Goal: Task Accomplishment & Management: Complete application form

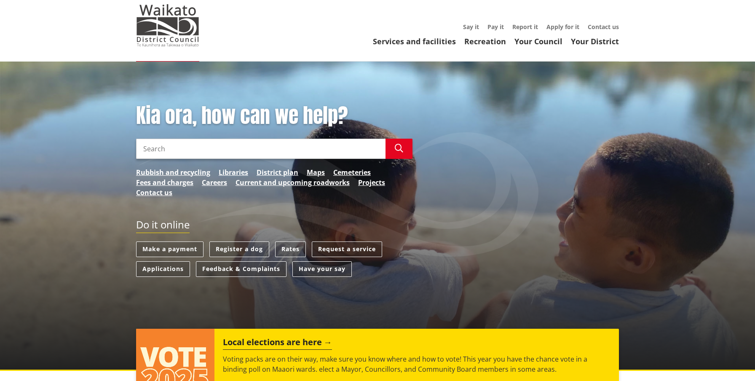
scroll to position [32, 0]
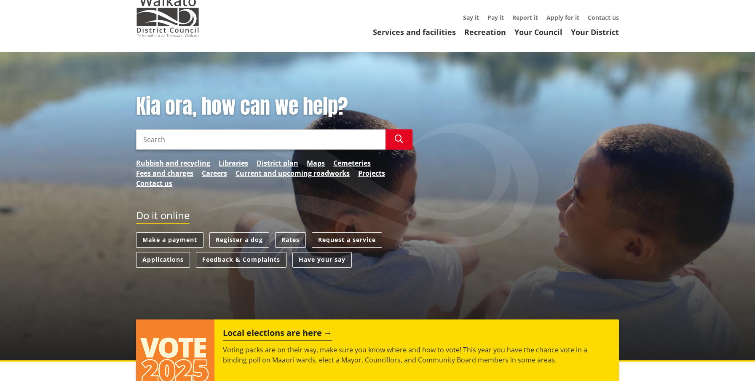
click at [157, 240] on link "Make a payment" at bounding box center [169, 240] width 67 height 16
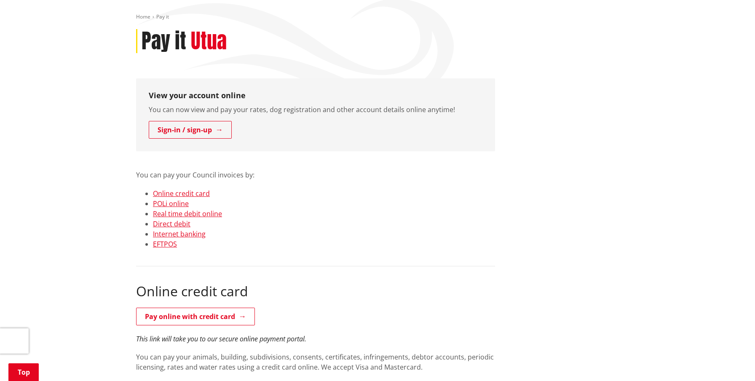
scroll to position [101, 0]
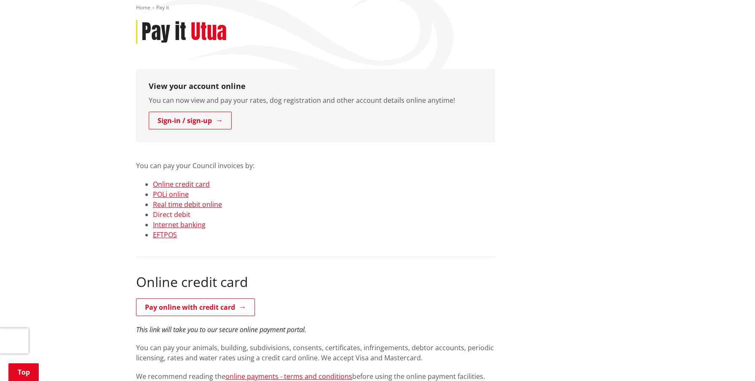
click at [184, 215] on link "Direct debit" at bounding box center [171, 214] width 37 height 9
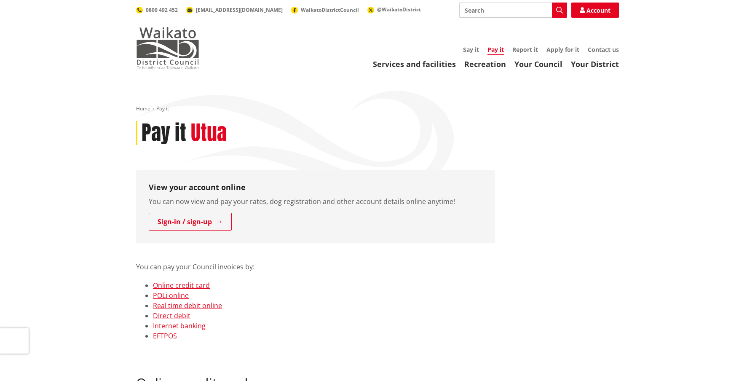
click at [184, 41] on img at bounding box center [167, 48] width 63 height 42
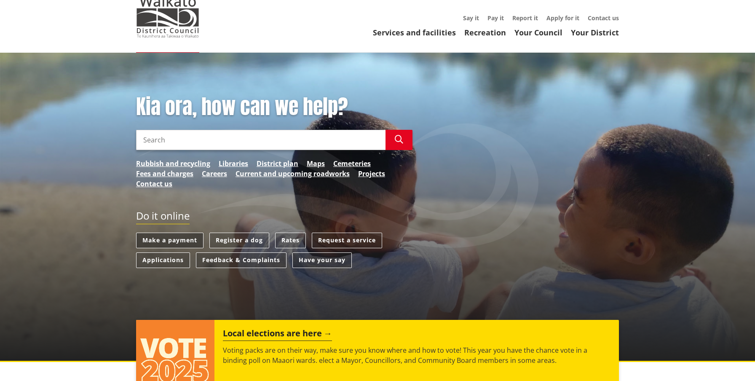
scroll to position [35, 0]
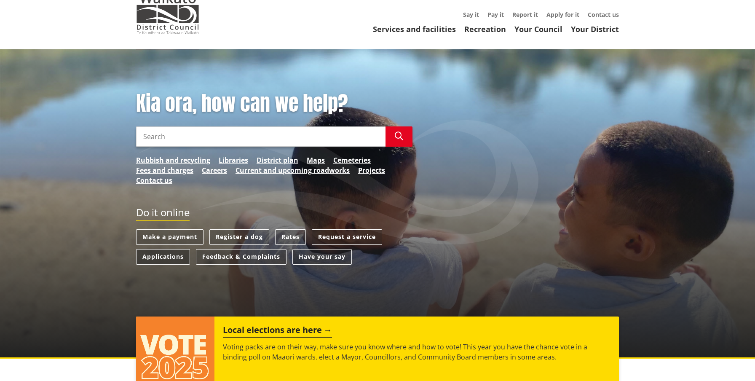
click at [168, 257] on link "Applications" at bounding box center [163, 257] width 54 height 16
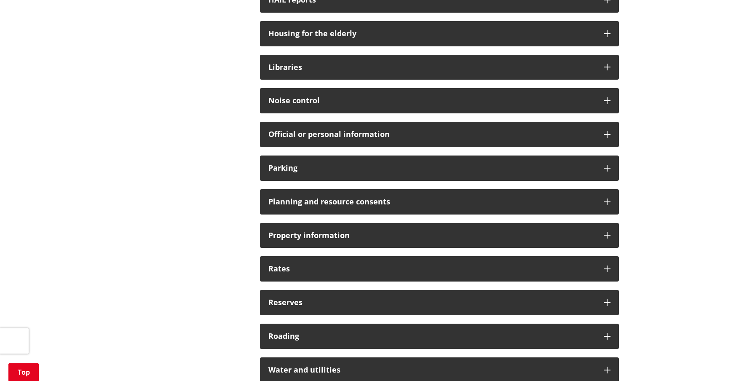
scroll to position [541, 0]
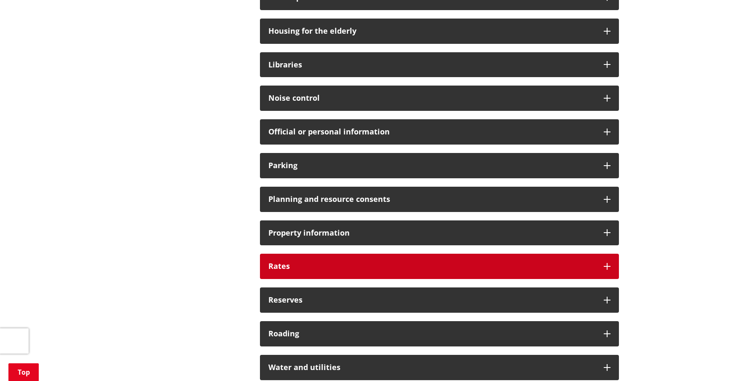
click at [314, 263] on h3 "Rates" at bounding box center [431, 266] width 327 height 8
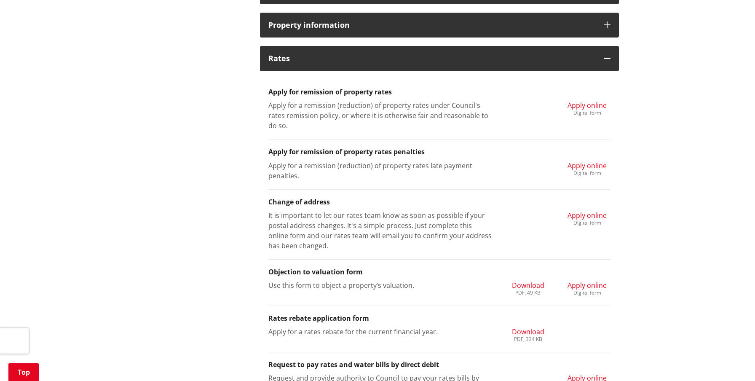
scroll to position [748, 0]
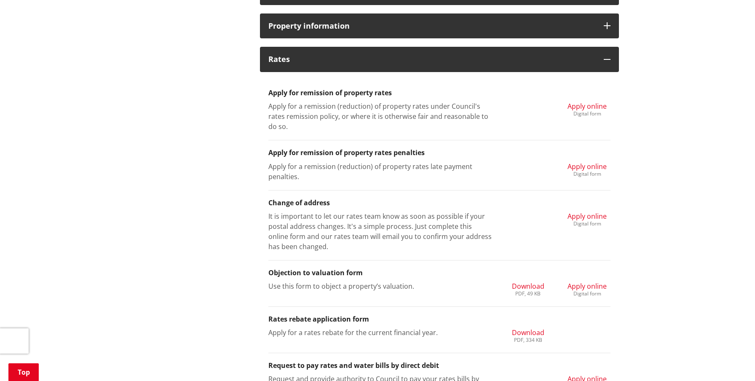
click at [591, 167] on span "Apply online" at bounding box center [586, 166] width 39 height 9
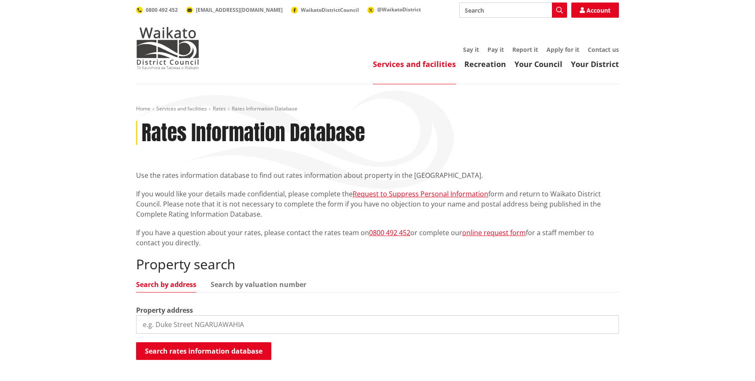
click at [216, 191] on p "If you would like your details made confidential, please complete the Request t…" at bounding box center [377, 204] width 483 height 30
